Goal: Task Accomplishment & Management: Manage account settings

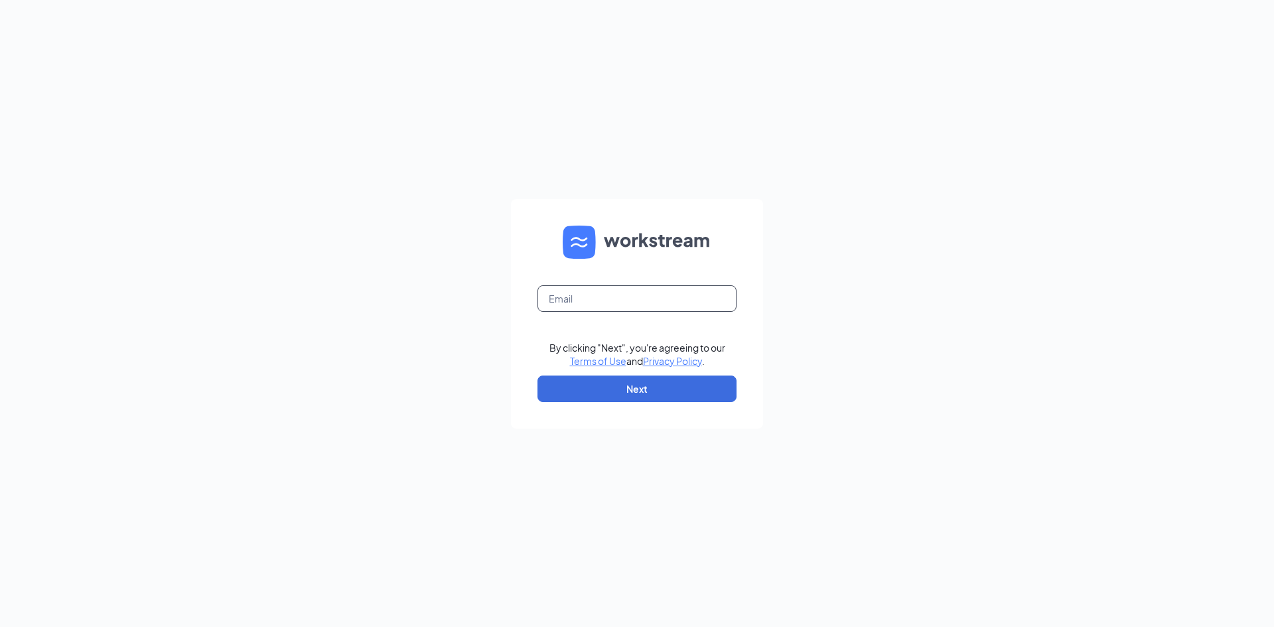
click at [594, 299] on input "text" at bounding box center [636, 298] width 199 height 27
type input "[EMAIL_ADDRESS][DOMAIN_NAME]"
click at [641, 389] on button "Next" at bounding box center [636, 389] width 199 height 27
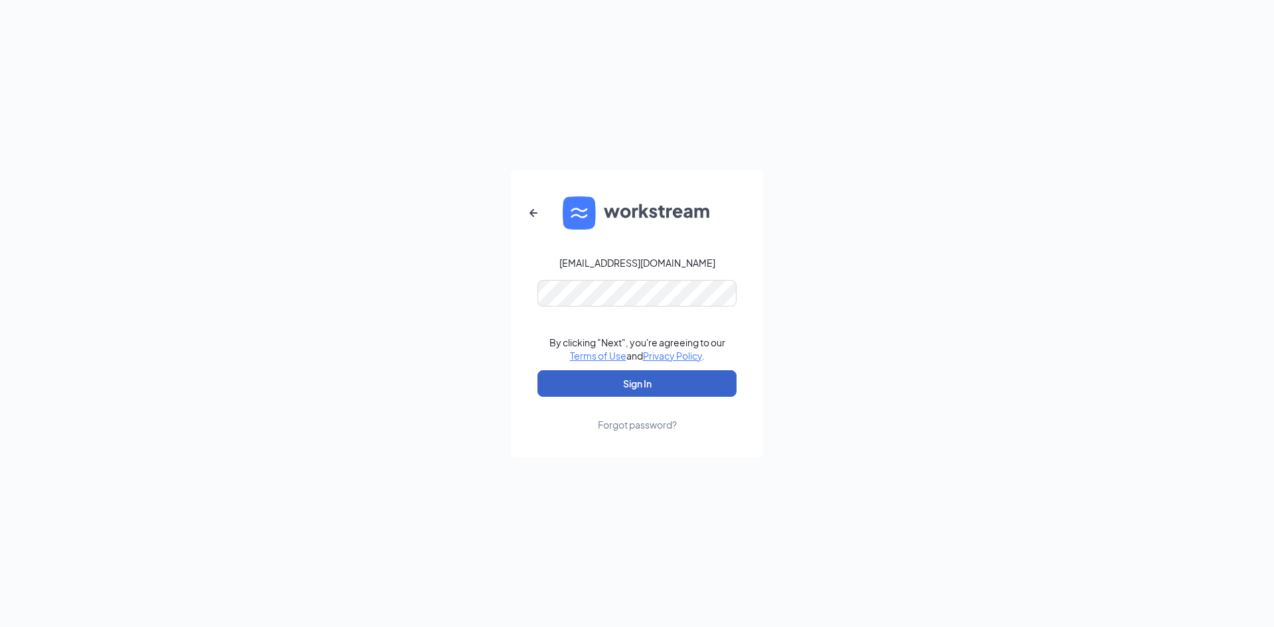
click at [622, 384] on button "Sign In" at bounding box center [636, 383] width 199 height 27
click at [480, 298] on div "[EMAIL_ADDRESS][DOMAIN_NAME] Credential mismatches. By clicking "Next", you're …" at bounding box center [637, 313] width 1274 height 627
click at [626, 366] on form "[EMAIL_ADDRESS][DOMAIN_NAME] By clicking "Next", you're agreeing to our Terms o…" at bounding box center [637, 314] width 252 height 288
click at [626, 374] on button "Sign In" at bounding box center [636, 383] width 199 height 27
click at [642, 403] on link "Forgot password?" at bounding box center [637, 414] width 79 height 35
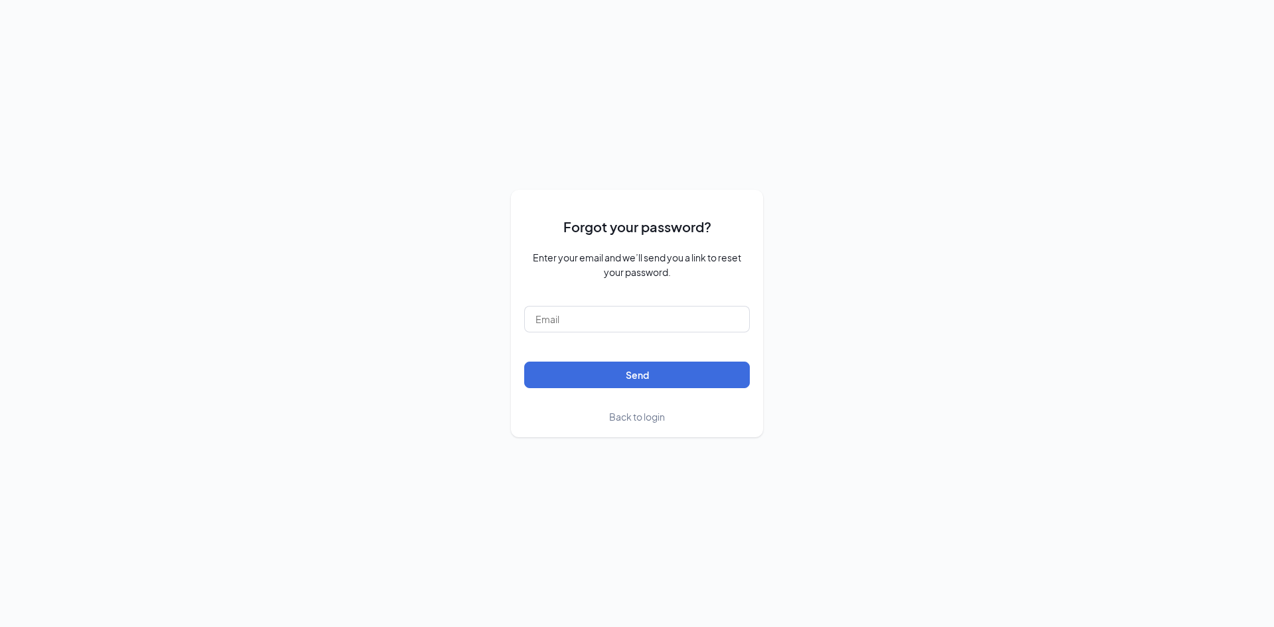
click at [1143, 340] on div "Forgot your password? Enter your email and we’ll send you a link to reset your …" at bounding box center [637, 313] width 1274 height 627
